Goal: Information Seeking & Learning: Check status

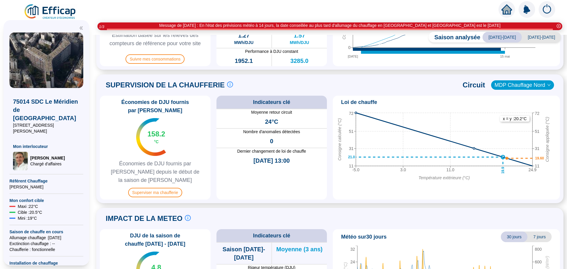
scroll to position [294, 0]
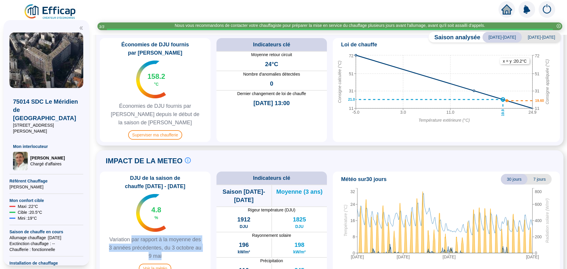
drag, startPoint x: 137, startPoint y: 228, endPoint x: 182, endPoint y: 248, distance: 49.4
click at [182, 248] on div "DJU de la saison de chauffe 2024 - 2025 4.8 % Variation par rapport à la moyenn…" at bounding box center [155, 224] width 111 height 104
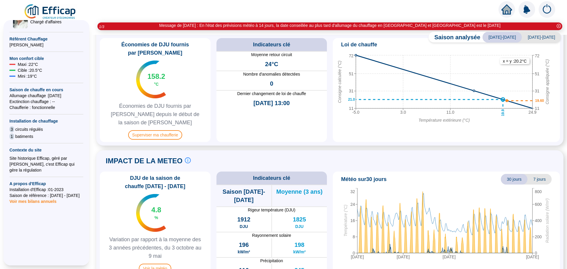
scroll to position [0, 0]
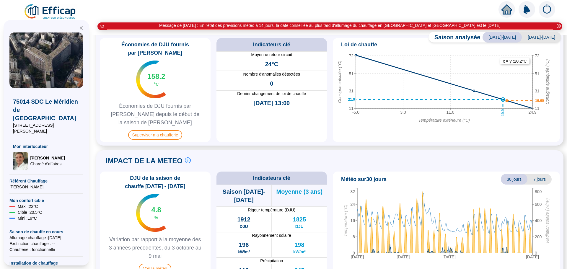
click at [508, 7] on icon "home" at bounding box center [507, 9] width 11 height 8
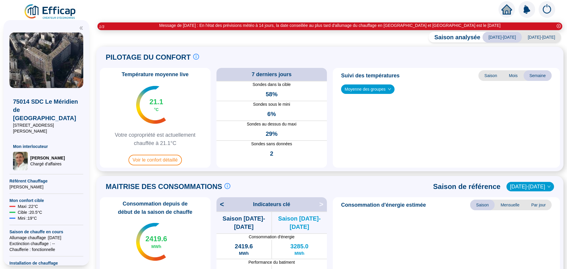
click at [22, 7] on div at bounding box center [283, 8] width 567 height 17
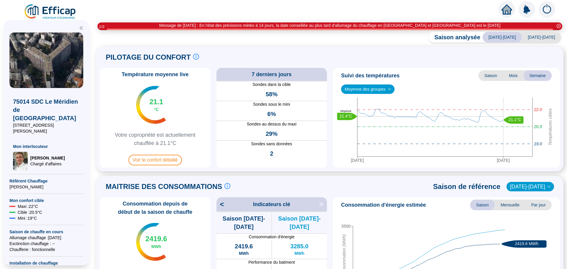
click at [526, 9] on img at bounding box center [527, 9] width 17 height 17
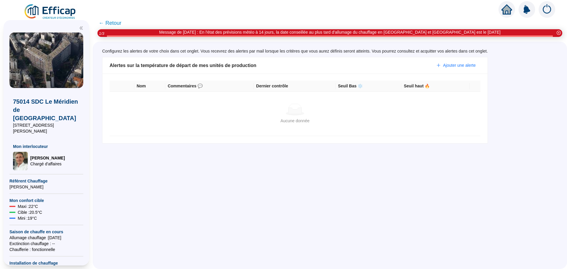
click at [230, 68] on div "Alertes sur la température de départ de mes unités de production" at bounding box center [271, 65] width 322 height 7
click at [224, 156] on div "Configurez les alertes de votre choix dans cet onglet. Vous recevrez des alerte…" at bounding box center [330, 156] width 475 height 228
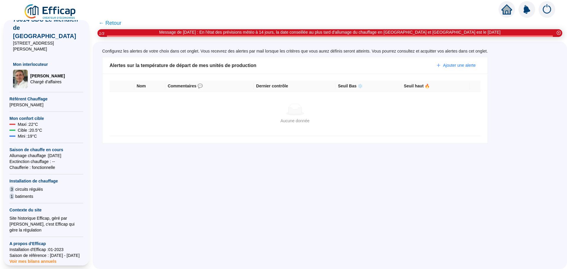
scroll to position [142, 0]
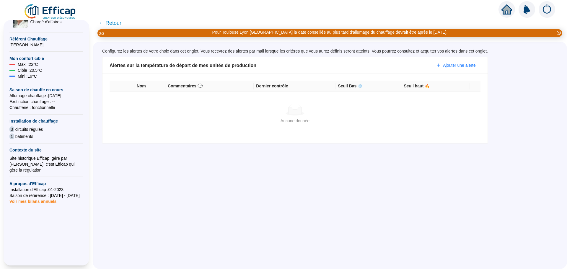
click at [30, 126] on span "circuits régulés" at bounding box center [28, 129] width 27 height 6
click at [31, 155] on div "Site historique Efficap, géré par [PERSON_NAME], c'est Efficap qui gère la régu…" at bounding box center [46, 164] width 74 height 18
click at [35, 157] on div "Site historique Efficap, géré par [PERSON_NAME], c'est Efficap qui gère la régu…" at bounding box center [46, 164] width 74 height 18
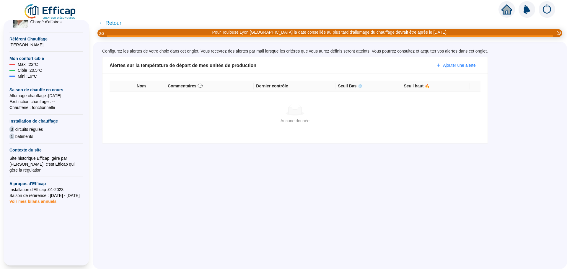
click at [35, 157] on div "Site historique Efficap, géré par [PERSON_NAME], c'est Efficap qui gère la régu…" at bounding box center [46, 164] width 74 height 18
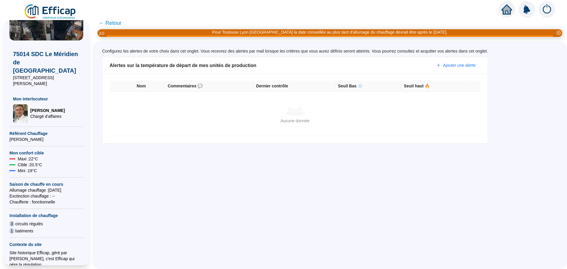
scroll to position [0, 0]
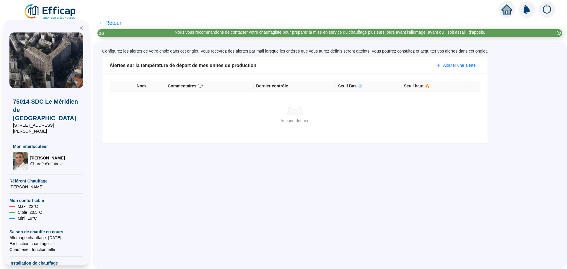
click at [81, 27] on icon "double-left" at bounding box center [81, 28] width 3 height 3
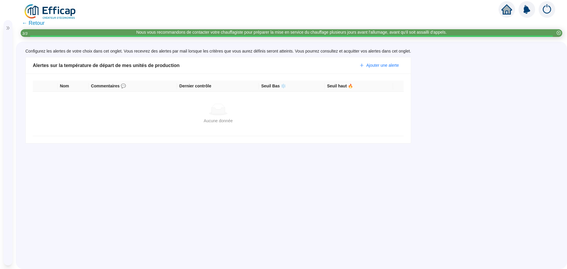
click at [31, 23] on span "← Retour" at bounding box center [33, 23] width 23 height 8
click at [6, 30] on div at bounding box center [8, 26] width 9 height 12
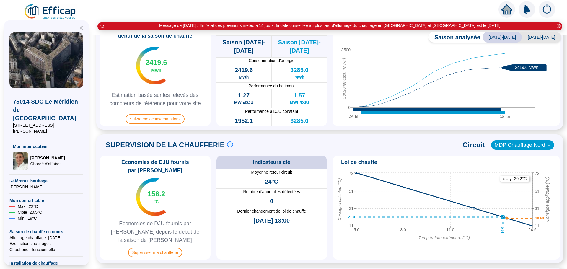
scroll to position [176, 0]
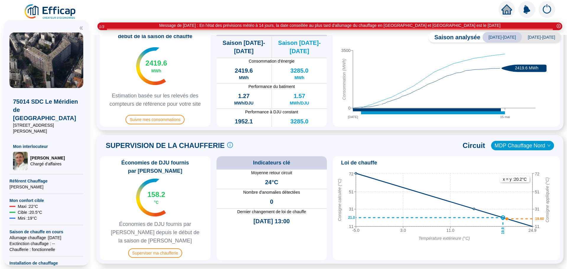
click at [523, 149] on span "MDP Chauffage Nord" at bounding box center [523, 145] width 56 height 9
click at [521, 166] on div "MDP Chauffage Sud" at bounding box center [518, 167] width 53 height 6
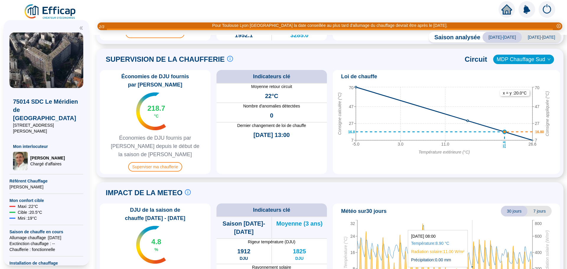
scroll to position [264, 0]
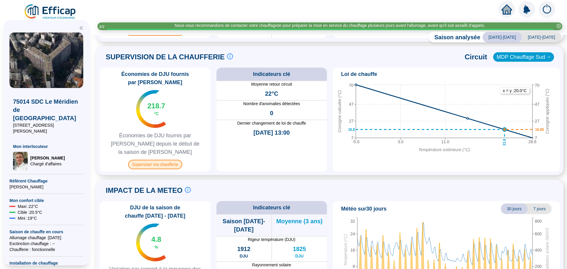
click at [150, 160] on span "Superviser ma chaufferie" at bounding box center [155, 164] width 54 height 9
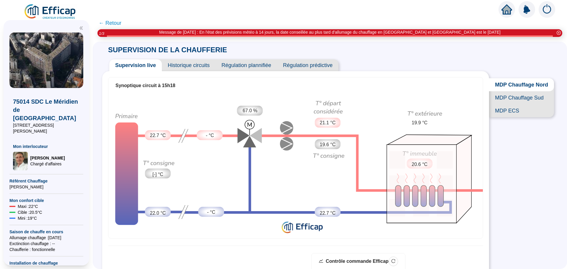
click at [182, 68] on span "Historique circuits" at bounding box center [189, 65] width 54 height 12
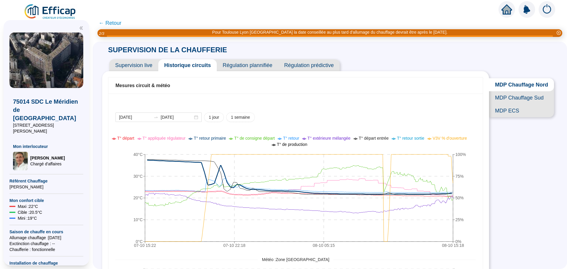
click at [244, 64] on span "Régulation plannifiée" at bounding box center [247, 65] width 61 height 12
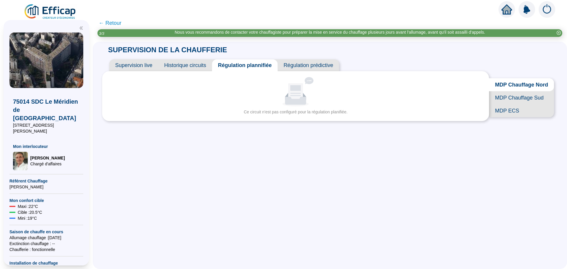
click at [314, 66] on span "Régulation prédictive" at bounding box center [308, 65] width 61 height 12
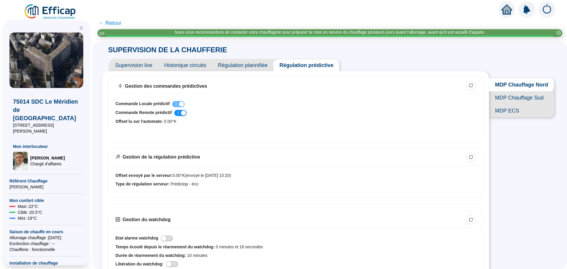
click at [241, 67] on span "Régulation plannifiée" at bounding box center [242, 65] width 61 height 12
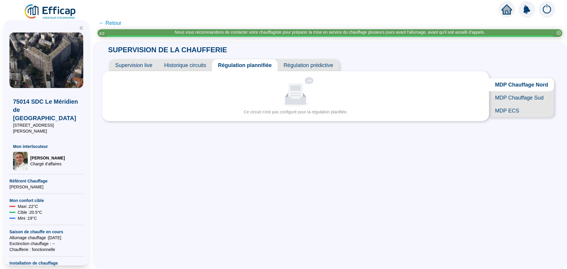
click at [197, 65] on span "Historique circuits" at bounding box center [185, 65] width 54 height 12
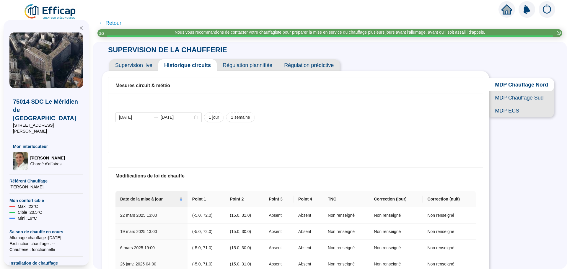
click at [134, 66] on span "Supervision live" at bounding box center [133, 65] width 49 height 12
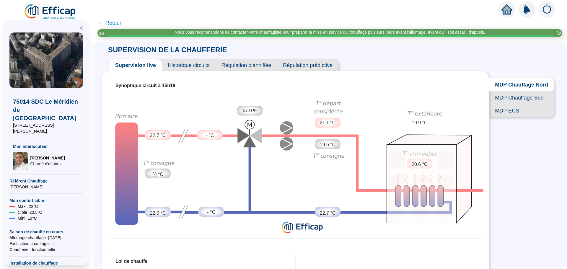
click at [192, 65] on span "Historique circuits" at bounding box center [189, 65] width 54 height 12
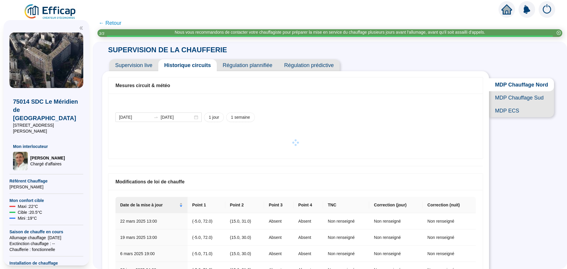
click at [255, 72] on div "Mesures circuit & météo 2025-10-07 2025-10-08 1 jour 1 semaine Modifications de…" at bounding box center [295, 239] width 387 height 337
click at [255, 64] on span "Régulation plannifiée" at bounding box center [247, 65] width 61 height 12
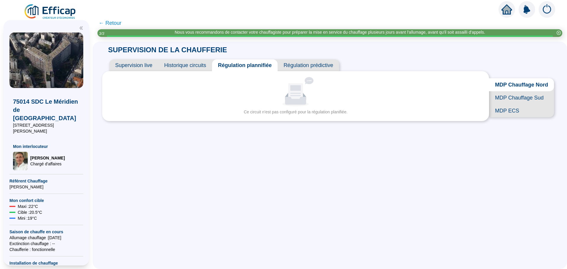
click at [313, 66] on span "Régulation prédictive" at bounding box center [308, 65] width 61 height 12
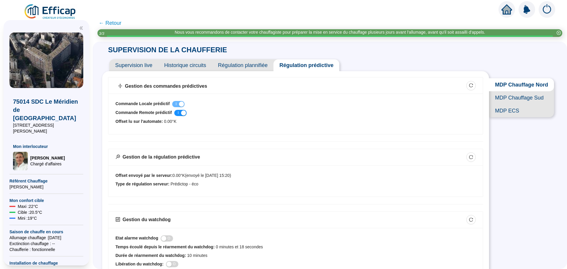
click at [157, 67] on span "Supervision live" at bounding box center [133, 65] width 49 height 12
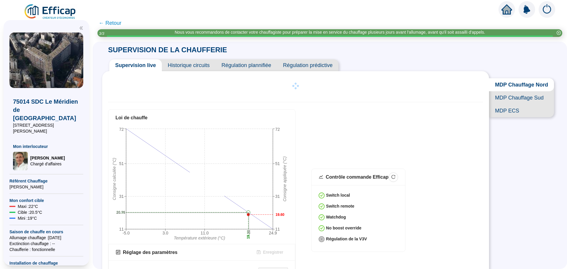
click at [116, 25] on span "← Retour" at bounding box center [110, 23] width 23 height 8
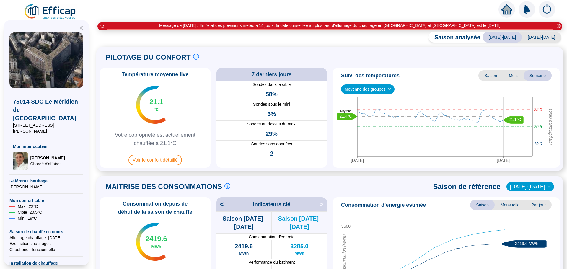
click at [388, 91] on icon "down" at bounding box center [390, 89] width 4 height 4
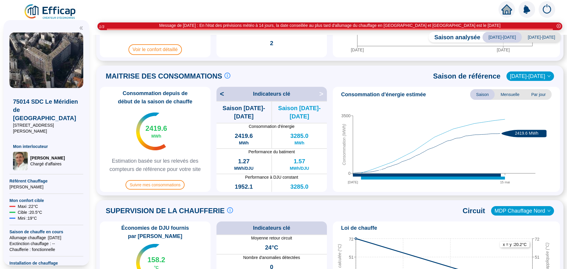
scroll to position [30, 0]
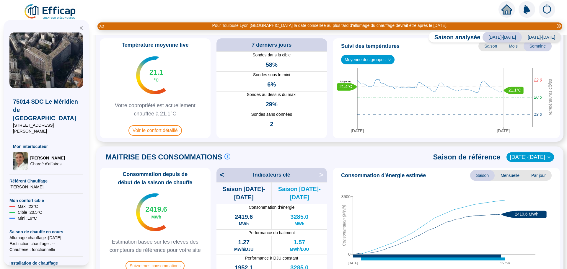
click at [348, 59] on span "Moyenne des groupes" at bounding box center [368, 59] width 46 height 9
click at [354, 82] on div "GR - NORD (16 sondes)" at bounding box center [368, 81] width 44 height 6
click at [355, 57] on span "GR - NORD (16 sondes)" at bounding box center [370, 59] width 50 height 9
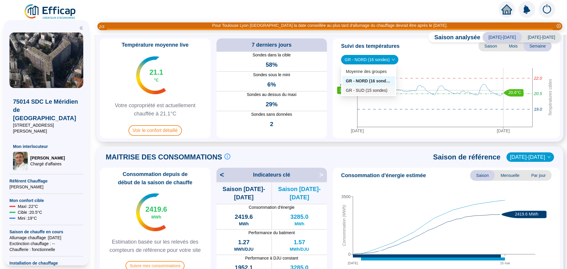
click at [358, 90] on div "GR - SUD (15 sondes)" at bounding box center [369, 90] width 46 height 6
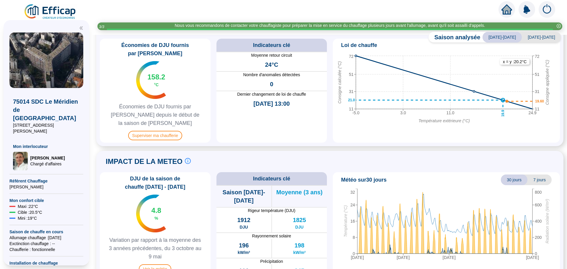
scroll to position [294, 0]
click at [542, 174] on span "7 jours" at bounding box center [540, 179] width 24 height 11
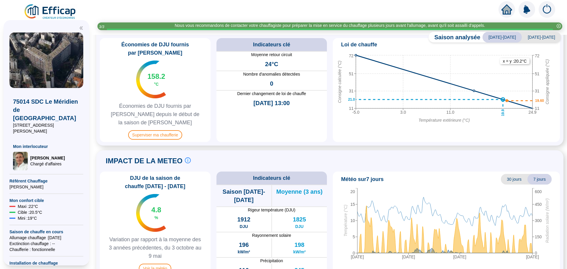
click at [505, 174] on span "30 jours" at bounding box center [514, 179] width 27 height 11
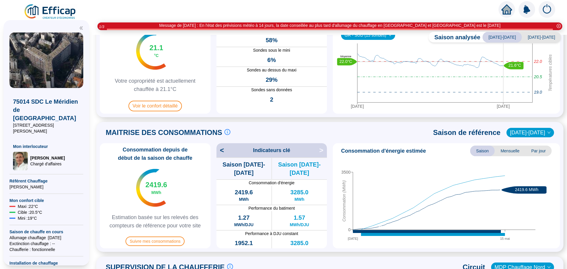
scroll to position [59, 0]
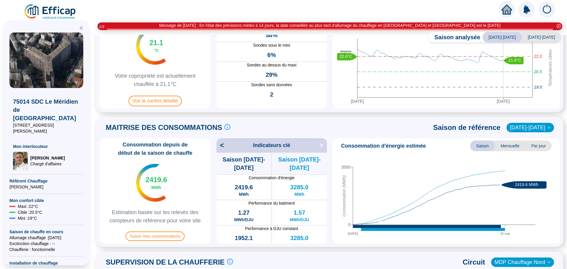
click at [224, 146] on span "<" at bounding box center [221, 145] width 8 height 9
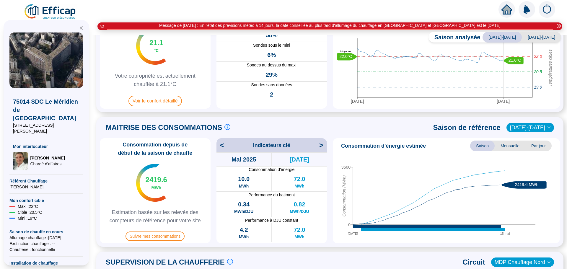
click at [224, 146] on span "<" at bounding box center [221, 145] width 8 height 9
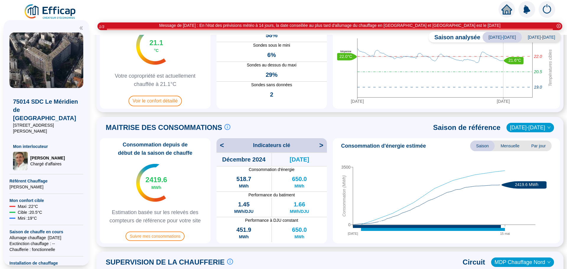
click at [321, 148] on span ">" at bounding box center [323, 145] width 8 height 9
click at [421, 188] on icon "03 oct. 15 mai 0 3500 Consommation (MWh) 2419.6 MWh" at bounding box center [444, 196] width 218 height 89
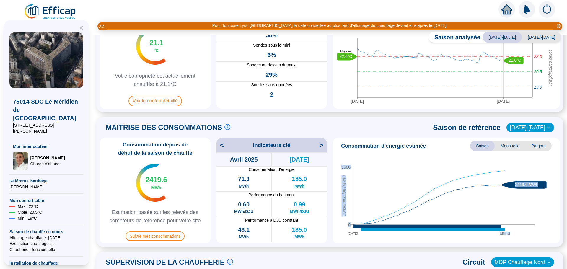
drag, startPoint x: 501, startPoint y: 230, endPoint x: 481, endPoint y: 232, distance: 20.2
click at [482, 232] on icon "03 oct. 15 mai 0 3500 Consommation (MWh) 2419.6 MWh" at bounding box center [444, 196] width 218 height 89
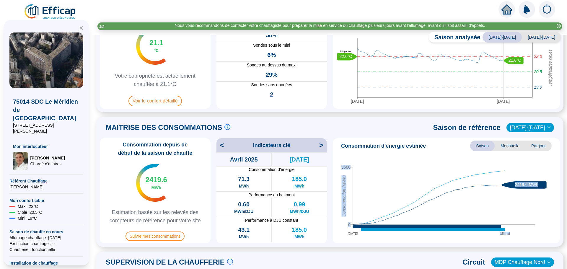
click at [536, 128] on span "2016-2017" at bounding box center [530, 127] width 40 height 9
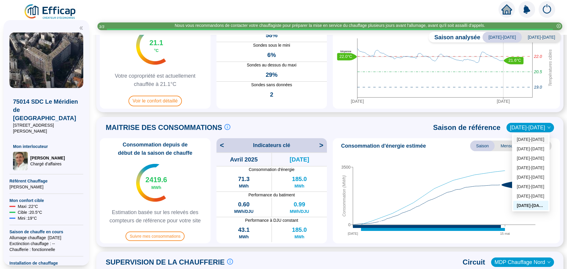
click at [532, 142] on div "2023-2024" at bounding box center [531, 140] width 28 height 6
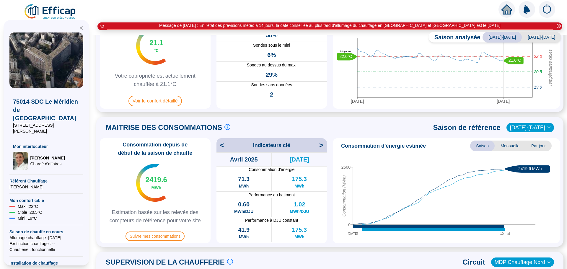
scroll to position [0, 0]
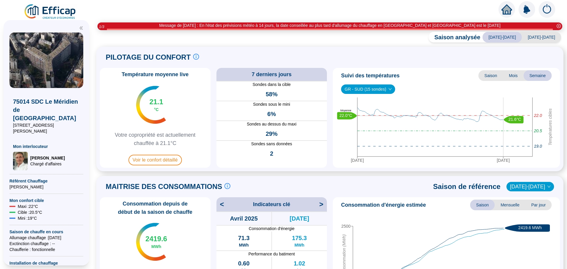
click at [532, 38] on span "[DATE]-[DATE]" at bounding box center [541, 37] width 39 height 11
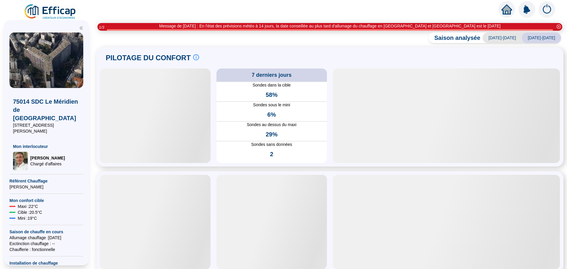
click at [512, 36] on span "2024-2025" at bounding box center [502, 38] width 39 height 11
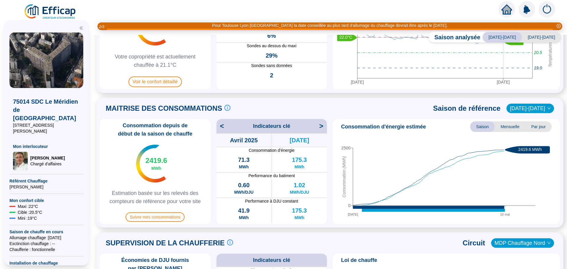
scroll to position [89, 0]
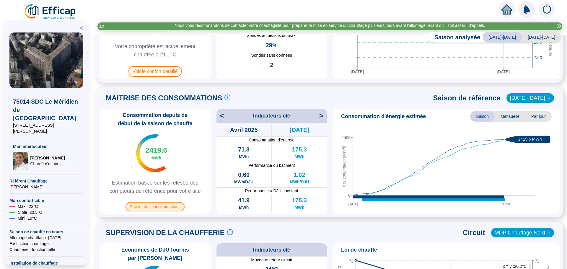
click at [155, 207] on span "Suivre mes consommations" at bounding box center [155, 206] width 59 height 9
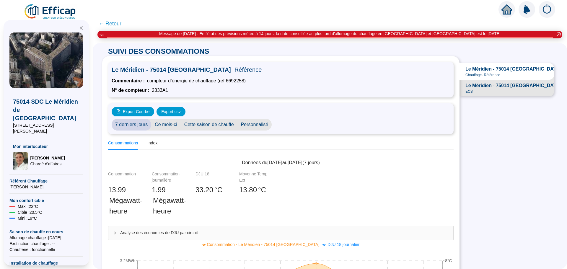
click at [498, 74] on span "Chauffage - Référence" at bounding box center [483, 75] width 35 height 5
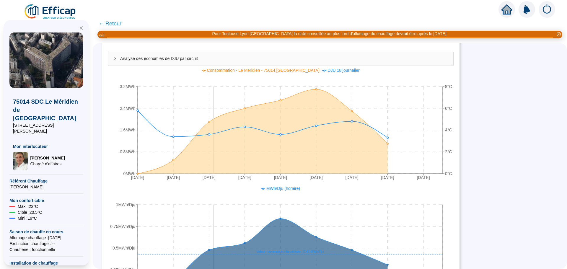
scroll to position [27, 0]
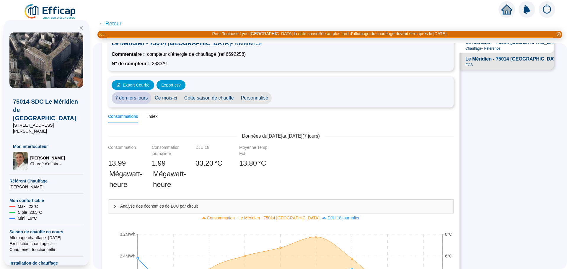
click at [259, 98] on span "Personnalisé" at bounding box center [255, 98] width 35 height 12
click at [303, 92] on div "2025-10-01 2025-10-08" at bounding box center [315, 98] width 86 height 12
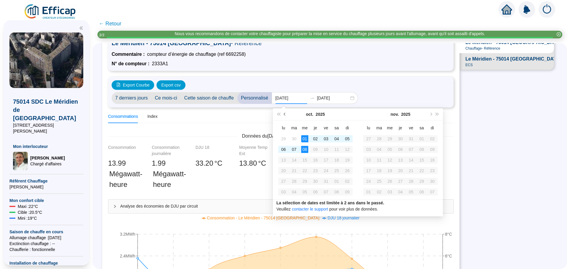
click at [286, 117] on button "Mois précédent (PageUp)" at bounding box center [285, 114] width 7 height 12
click at [287, 114] on span "Mois précédent (PageUp)" at bounding box center [285, 114] width 3 height 3
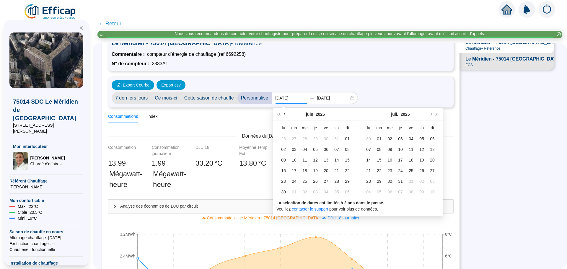
click at [287, 114] on span "Mois précédent (PageUp)" at bounding box center [285, 114] width 3 height 3
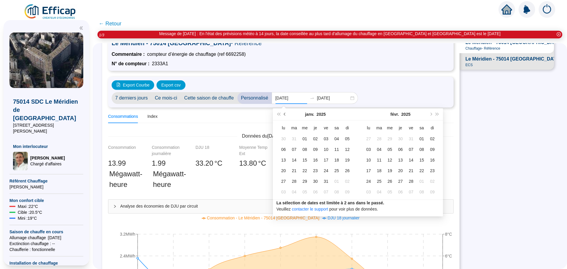
click at [287, 114] on span "Mois précédent (PageUp)" at bounding box center [285, 114] width 3 height 3
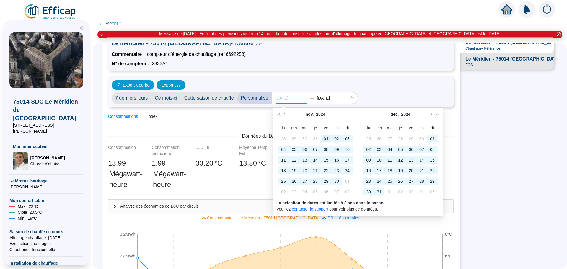
type input "[DATE]"
click at [326, 138] on div "01" at bounding box center [326, 138] width 7 height 7
click at [431, 111] on button "Mois suivant (PageDown)" at bounding box center [431, 114] width 7 height 12
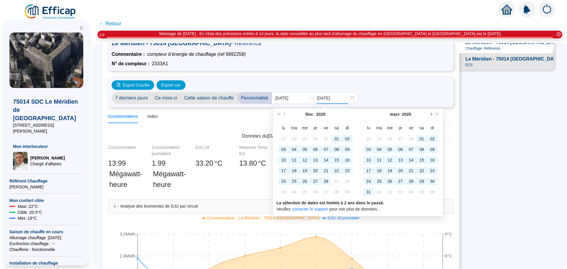
click at [431, 111] on button "Mois suivant (PageDown)" at bounding box center [431, 114] width 7 height 12
type input "[DATE]"
click at [370, 192] on div "30" at bounding box center [368, 192] width 7 height 7
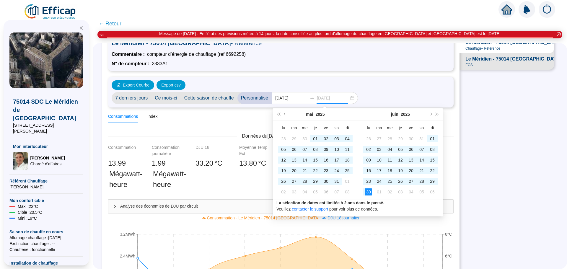
scroll to position [0, 0]
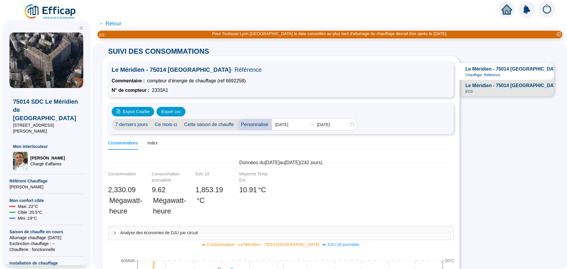
scroll to position [384, 0]
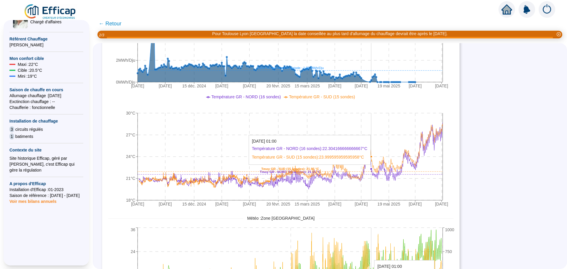
drag, startPoint x: 234, startPoint y: 167, endPoint x: 376, endPoint y: 168, distance: 141.8
click at [376, 168] on icon "[DATE] [DATE] [DATE] [DATE] [DATE] [DATE] [DATE] [DATE] [DATE] [DATE] [DATE] [D…" at bounding box center [282, 151] width 348 height 118
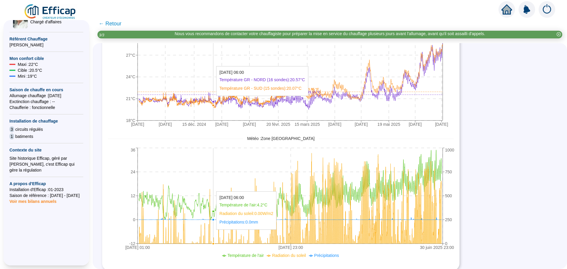
scroll to position [470, 0]
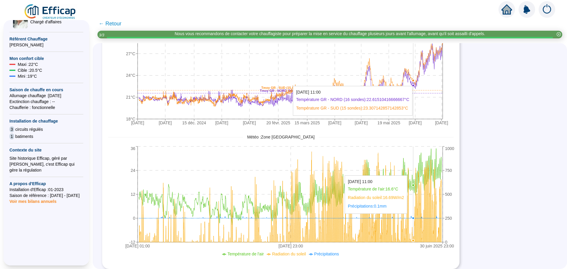
drag, startPoint x: 345, startPoint y: 212, endPoint x: 418, endPoint y: 212, distance: 73.0
click at [418, 212] on icon "[DATE] 01:00 [DATE] 23:00 [DATE] 23:00 -12 0 12 24 36 0 250 500 750 1000" at bounding box center [282, 204] width 348 height 118
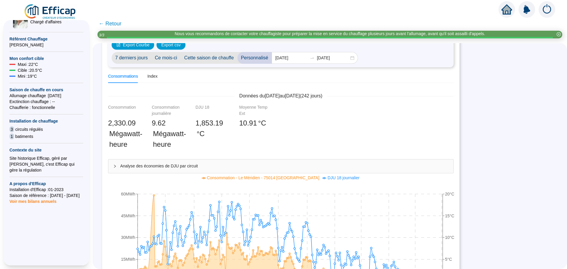
scroll to position [0, 0]
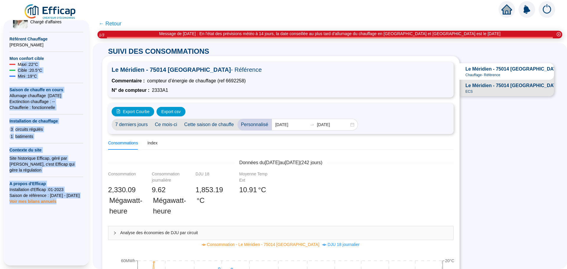
drag, startPoint x: 20, startPoint y: 48, endPoint x: 54, endPoint y: 221, distance: 176.2
click at [54, 221] on div "75014 SDC Le Méridien de Paris [STREET_ADDRESS][PERSON_NAME] Mon interlocuteur …" at bounding box center [46, 85] width 74 height 390
click at [54, 221] on div at bounding box center [46, 242] width 74 height 76
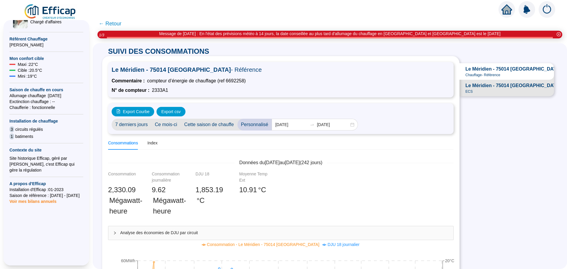
click at [21, 134] on span "batiments" at bounding box center [24, 137] width 18 height 6
click at [37, 196] on span "Voir mes bilans annuels" at bounding box center [32, 200] width 47 height 8
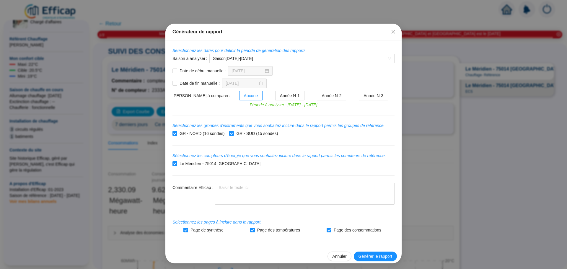
scroll to position [7, 0]
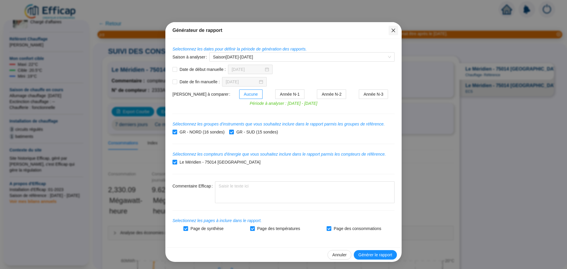
click at [394, 29] on span "Fermer" at bounding box center [393, 30] width 9 height 5
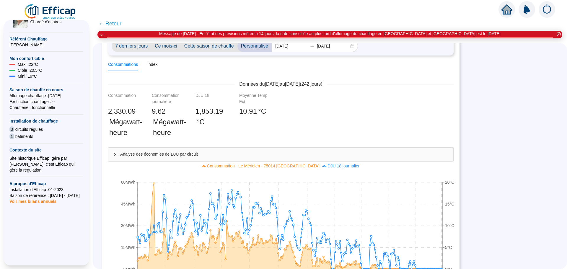
scroll to position [89, 0]
